Goal: Information Seeking & Learning: Learn about a topic

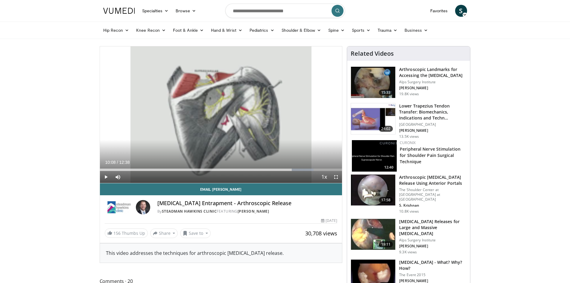
click at [425, 68] on h3 "Arthroscopic Landmarks for Accessing the [MEDICAL_DATA]" at bounding box center [432, 72] width 67 height 12
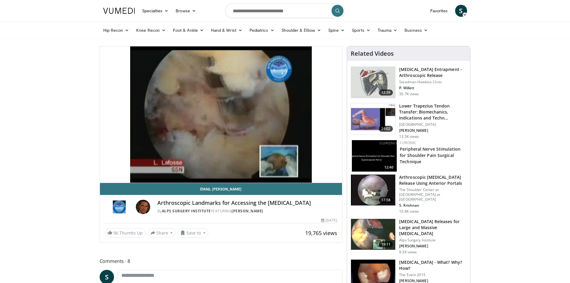
click at [440, 229] on h3 "[MEDICAL_DATA] Releases for Large and Massive [MEDICAL_DATA]" at bounding box center [432, 227] width 67 height 18
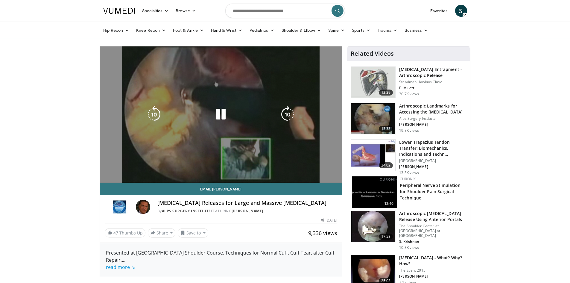
click at [104, 175] on div "10 seconds Tap to unmute" at bounding box center [221, 114] width 242 height 136
